Goal: Task Accomplishment & Management: Manage account settings

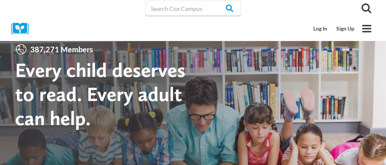
scroll to position [11, 0]
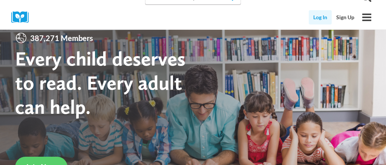
click at [326, 15] on link "Log In" at bounding box center [320, 17] width 23 height 14
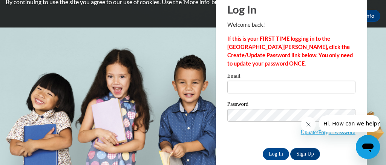
scroll to position [32, 0]
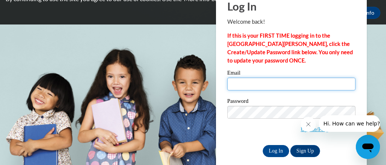
type input "j00799159@students.jsums.edu"
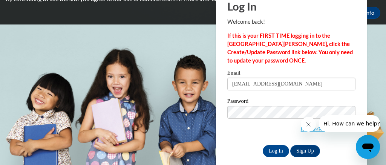
click at [278, 157] on div "Log In Welcome back! If this is your FIRST TIME logging in to the NEW Cox Campu…" at bounding box center [291, 82] width 162 height 183
click at [278, 153] on input "Log In" at bounding box center [276, 151] width 26 height 12
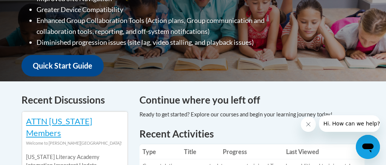
scroll to position [238, 0]
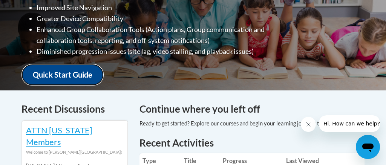
click at [92, 72] on link "Quick Start Guide" at bounding box center [62, 74] width 82 height 21
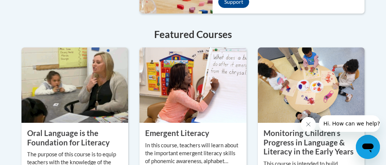
scroll to position [730, 0]
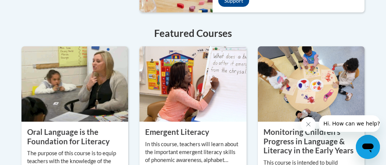
click at [69, 66] on img at bounding box center [74, 83] width 107 height 75
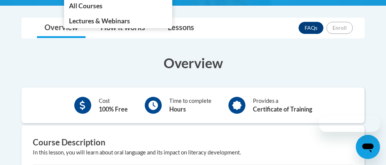
scroll to position [202, 0]
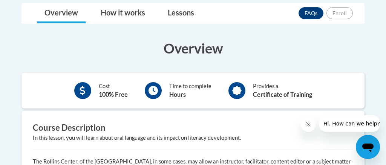
click at [161, 89] on div "Time to complete Hours" at bounding box center [178, 90] width 78 height 21
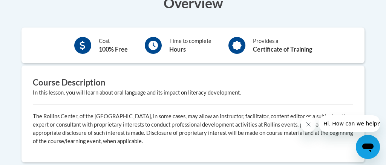
scroll to position [215, 0]
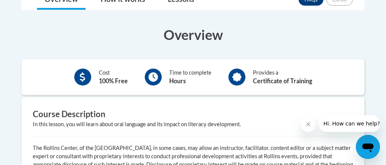
click at [154, 82] on div at bounding box center [153, 77] width 17 height 17
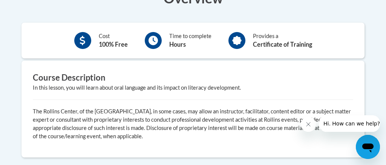
click at [91, 84] on div "In this lesson, you will learn about oral language and its impact on literacy d…" at bounding box center [193, 88] width 320 height 8
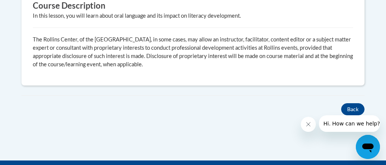
scroll to position [326, 0]
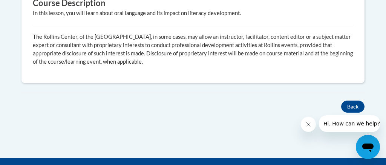
click at [91, 83] on div "Overview Cost 100% Free Time to complete Hours Provides a Certificate of Traini…" at bounding box center [193, 3] width 354 height 179
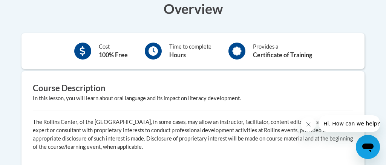
scroll to position [226, 0]
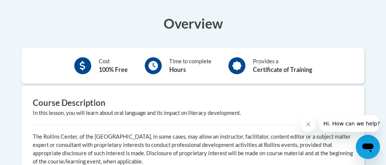
click at [287, 64] on div "Provides a Certificate of Training" at bounding box center [282, 65] width 59 height 17
click at [249, 64] on div "Provides a Certificate of Training" at bounding box center [270, 65] width 95 height 21
click at [237, 64] on icon at bounding box center [236, 65] width 9 height 9
click at [168, 66] on div "Time to complete Hours" at bounding box center [178, 65] width 78 height 21
click at [158, 67] on icon at bounding box center [152, 65] width 9 height 9
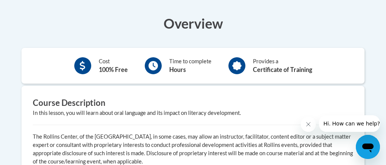
click at [107, 72] on b "100% Free" at bounding box center [113, 69] width 29 height 7
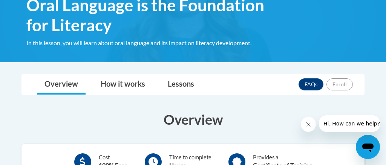
scroll to position [130, 0]
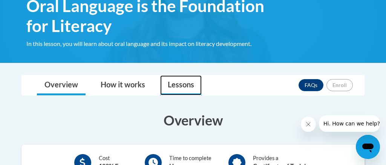
click at [186, 87] on link "Lessons" at bounding box center [180, 85] width 41 height 20
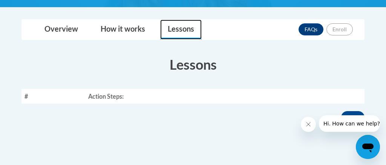
scroll to position [177, 0]
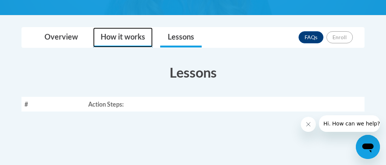
click at [138, 40] on link "How it works" at bounding box center [123, 38] width 60 height 20
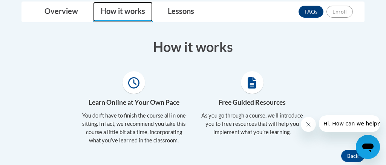
scroll to position [179, 0]
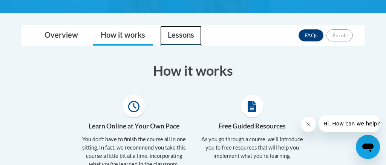
click at [171, 32] on link "Lessons" at bounding box center [180, 36] width 41 height 20
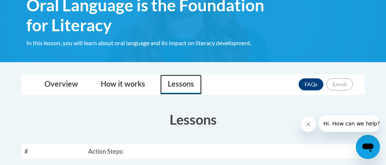
scroll to position [71, 0]
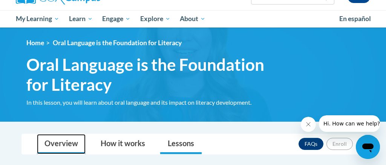
click at [50, 145] on link "Overview" at bounding box center [61, 144] width 49 height 20
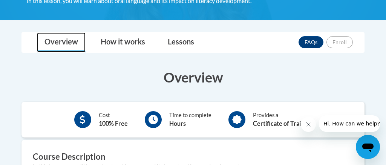
scroll to position [173, 0]
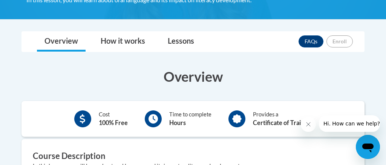
click at [83, 122] on icon at bounding box center [82, 118] width 5 height 9
click at [150, 106] on div "Cost 100% Free Time to complete Hours Provides a Certificate of Training" at bounding box center [192, 119] width 343 height 36
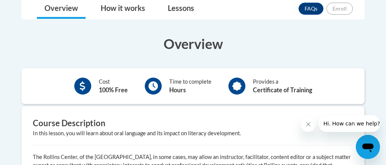
scroll to position [210, 0]
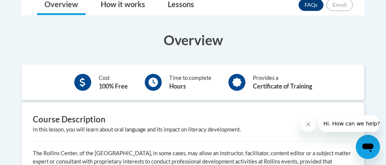
click at [233, 82] on icon at bounding box center [236, 82] width 9 height 9
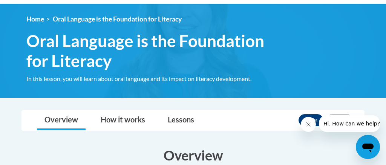
scroll to position [0, 0]
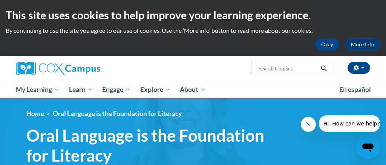
click at [325, 55] on div "This site uses cookies to help improve your learning experience. By continuing …" at bounding box center [193, 28] width 386 height 56
click at [324, 45] on button "Okay" at bounding box center [327, 44] width 24 height 12
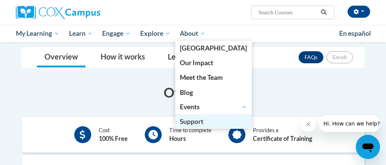
scroll to position [47, 0]
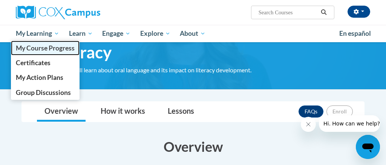
click at [46, 49] on span "My Course Progress" at bounding box center [45, 48] width 59 height 8
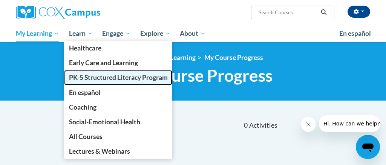
click at [83, 79] on span "PK-5 Structured Literacy Program" at bounding box center [118, 77] width 99 height 8
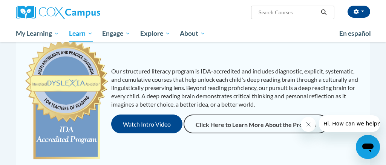
scroll to position [84, 0]
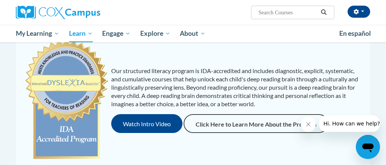
click at [140, 135] on div "Our structured literacy program is IDA-accredited and includes diagnostic, expl…" at bounding box center [193, 100] width 350 height 128
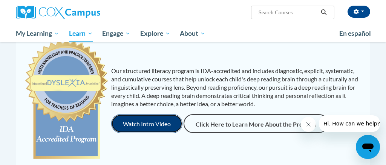
click at [140, 130] on button "Watch Intro Video" at bounding box center [146, 123] width 71 height 19
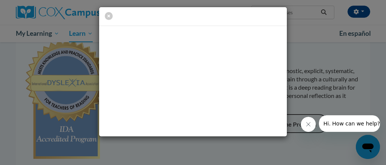
click at [312, 125] on button "Close message from company" at bounding box center [308, 124] width 15 height 15
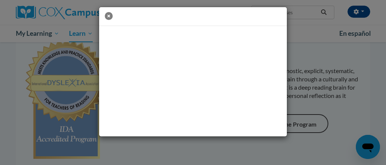
click at [109, 19] on icon "button" at bounding box center [109, 16] width 8 height 8
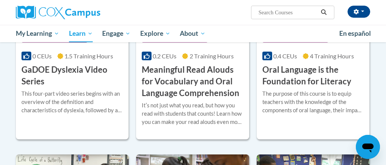
scroll to position [531, 0]
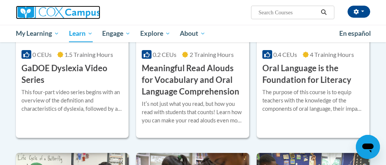
click at [63, 17] on img at bounding box center [58, 13] width 84 height 14
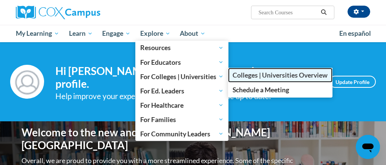
click at [254, 78] on span "Colleges | Universities Overview" at bounding box center [280, 75] width 95 height 8
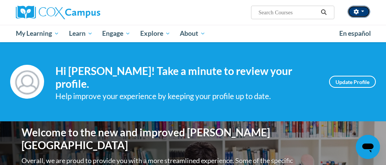
click at [356, 15] on button "button" at bounding box center [358, 12] width 23 height 12
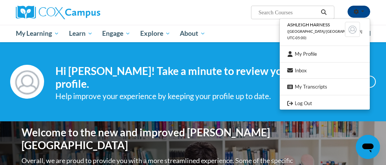
click at [333, 36] on li "[PERSON_NAME] ([GEOGRAPHIC_DATA]/[GEOGRAPHIC_DATA] UTC-05:00)" at bounding box center [325, 31] width 90 height 21
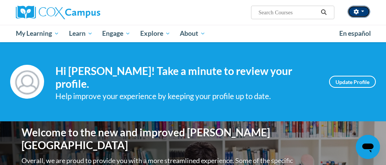
click at [364, 10] on button "button" at bounding box center [358, 12] width 23 height 12
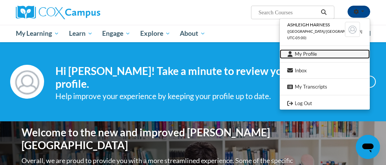
click at [330, 53] on link "My Profile" at bounding box center [325, 53] width 90 height 9
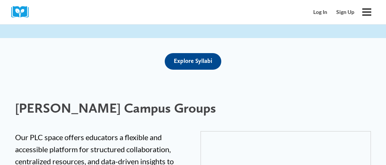
scroll to position [1657, 0]
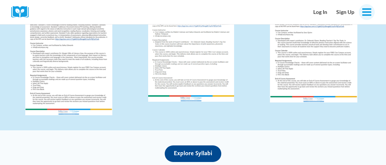
click at [366, 19] on button "Toggle Menu" at bounding box center [367, 12] width 16 height 16
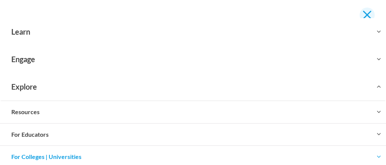
click at [364, 11] on button "Close menu" at bounding box center [367, 15] width 15 height 15
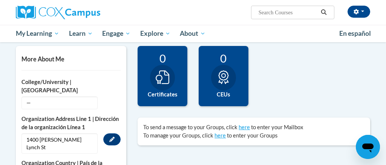
scroll to position [132, 0]
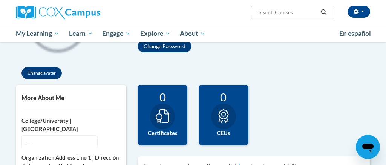
click at [155, 123] on div at bounding box center [162, 117] width 25 height 26
click at [238, 123] on div "0 CEUs" at bounding box center [224, 115] width 50 height 60
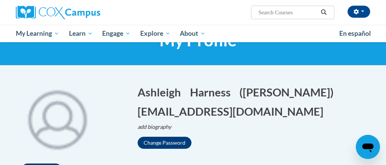
scroll to position [15, 0]
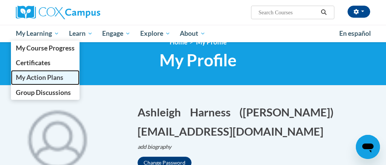
click at [66, 76] on link "My Action Plans" at bounding box center [45, 77] width 69 height 15
